Goal: Task Accomplishment & Management: Manage account settings

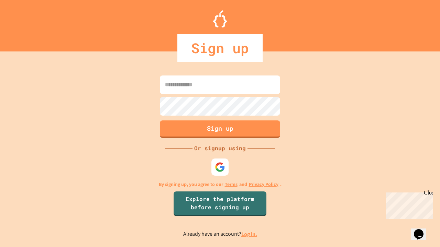
click at [250, 234] on link "Log in." at bounding box center [249, 234] width 16 height 7
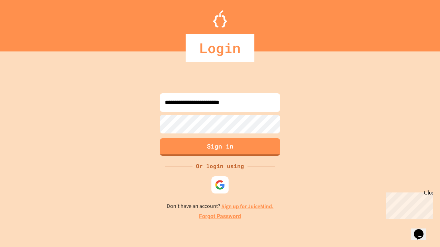
type input "**********"
